Goal: Find specific page/section: Find specific page/section

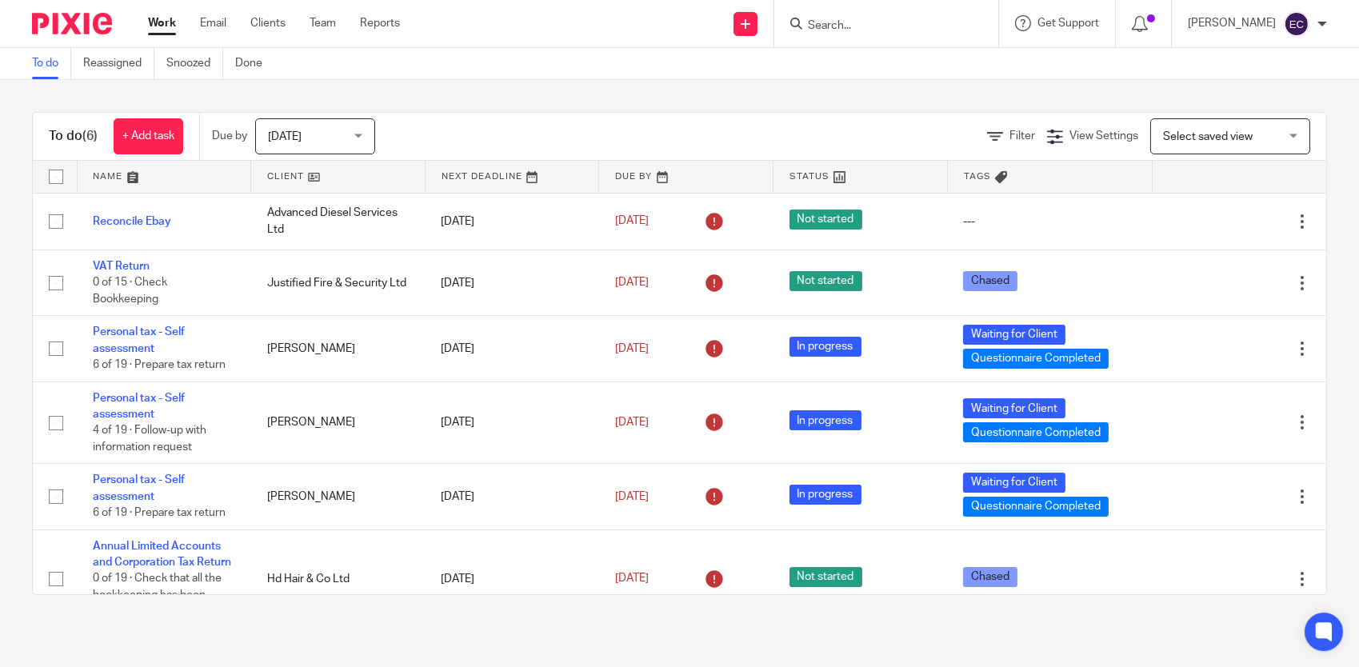
click at [840, 28] on input "Search" at bounding box center [878, 26] width 144 height 14
type input "ced"
click at [942, 57] on link at bounding box center [938, 68] width 270 height 37
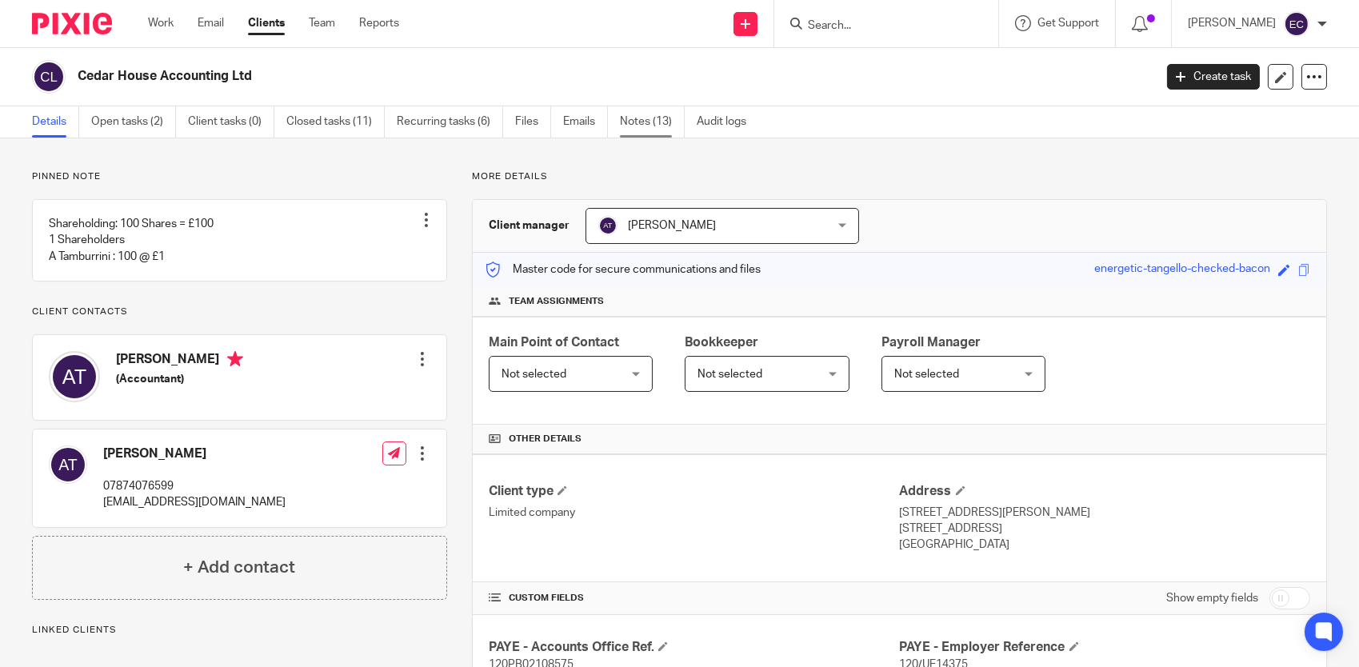
click at [641, 117] on link "Notes (13)" at bounding box center [652, 121] width 65 height 31
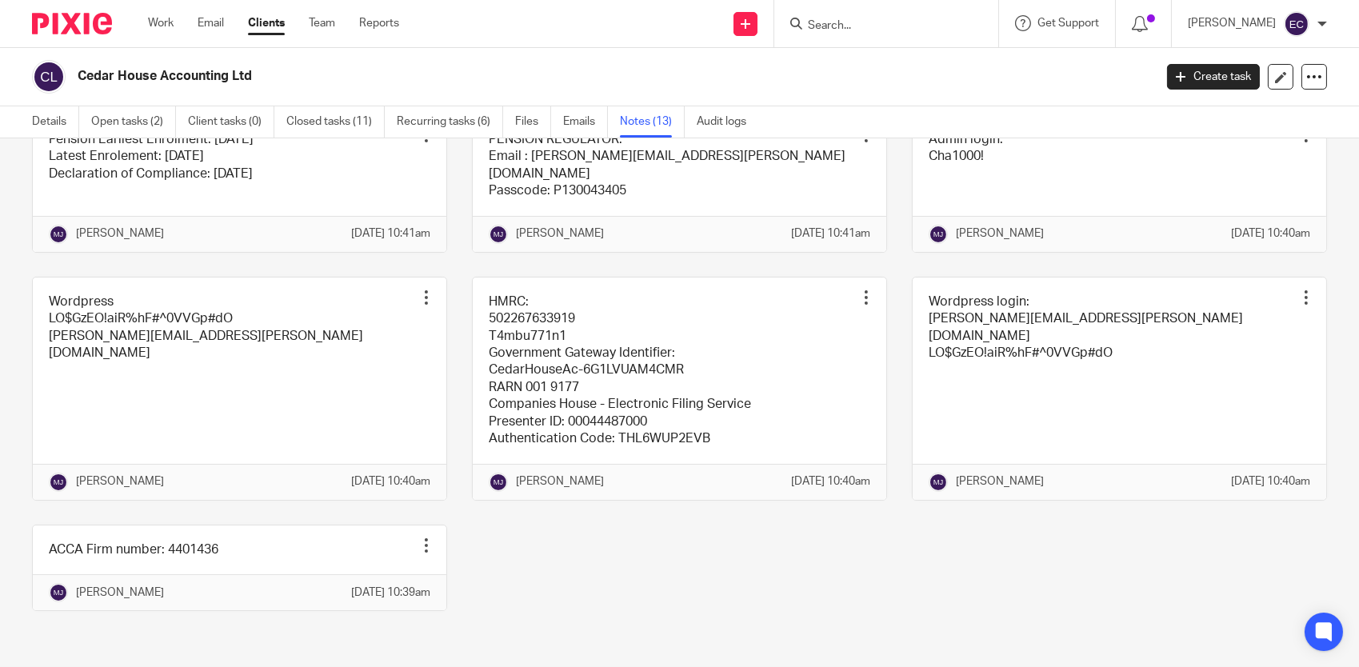
scroll to position [480, 0]
